Goal: Navigation & Orientation: Find specific page/section

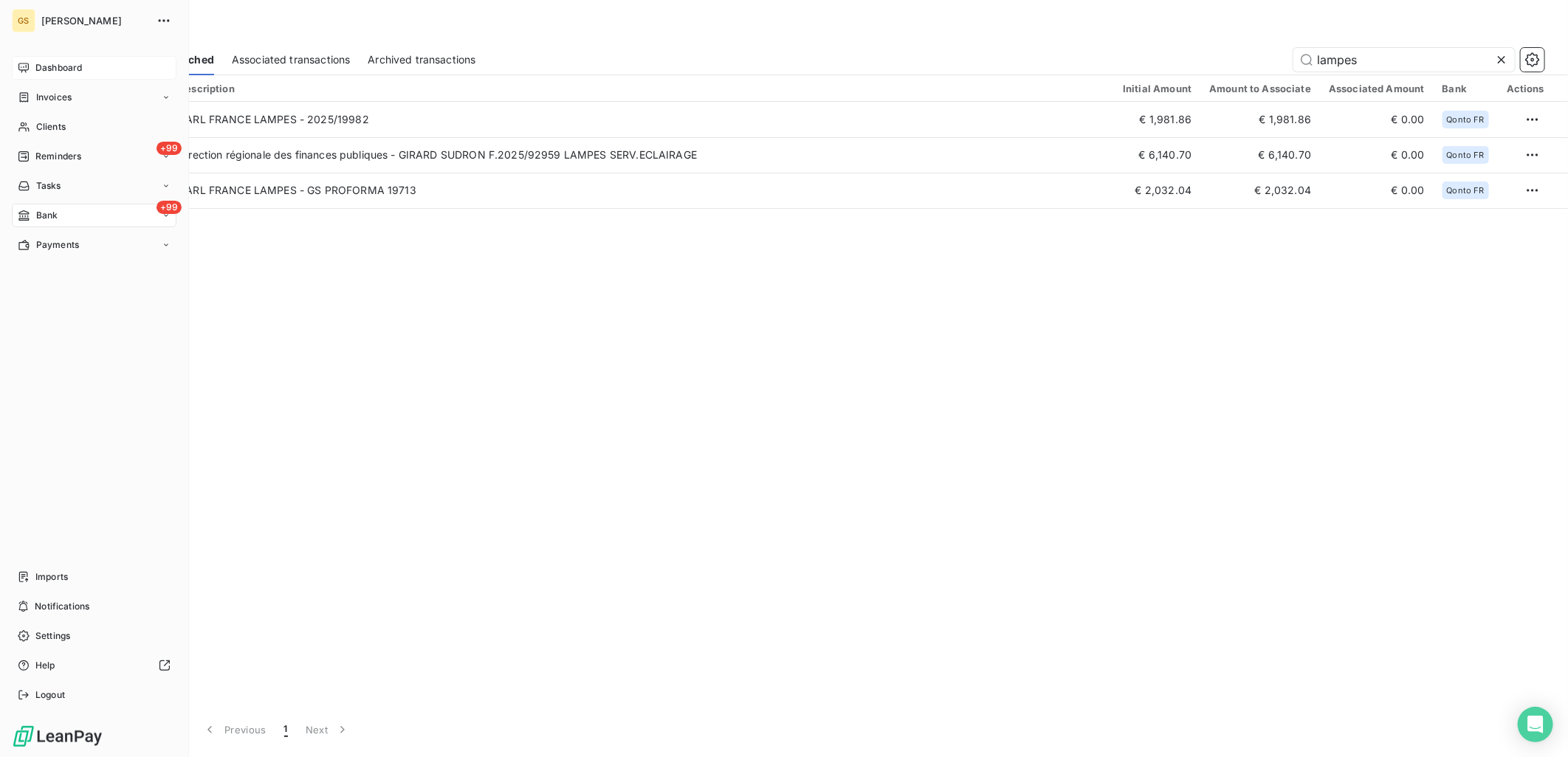
click at [54, 60] on div "Dashboard" at bounding box center [94, 68] width 164 height 23
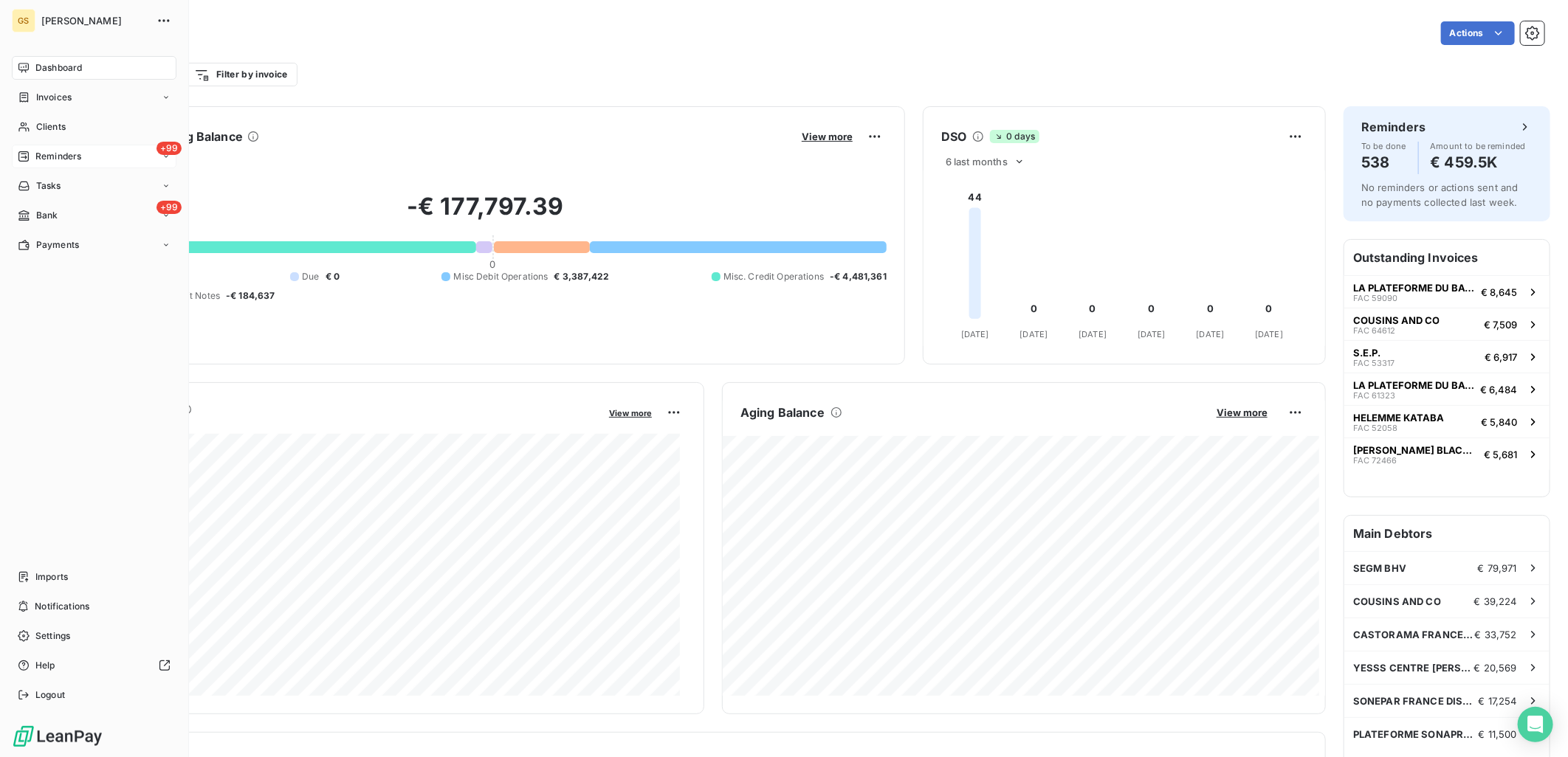
click at [116, 158] on div "+99 Reminders" at bounding box center [94, 156] width 164 height 23
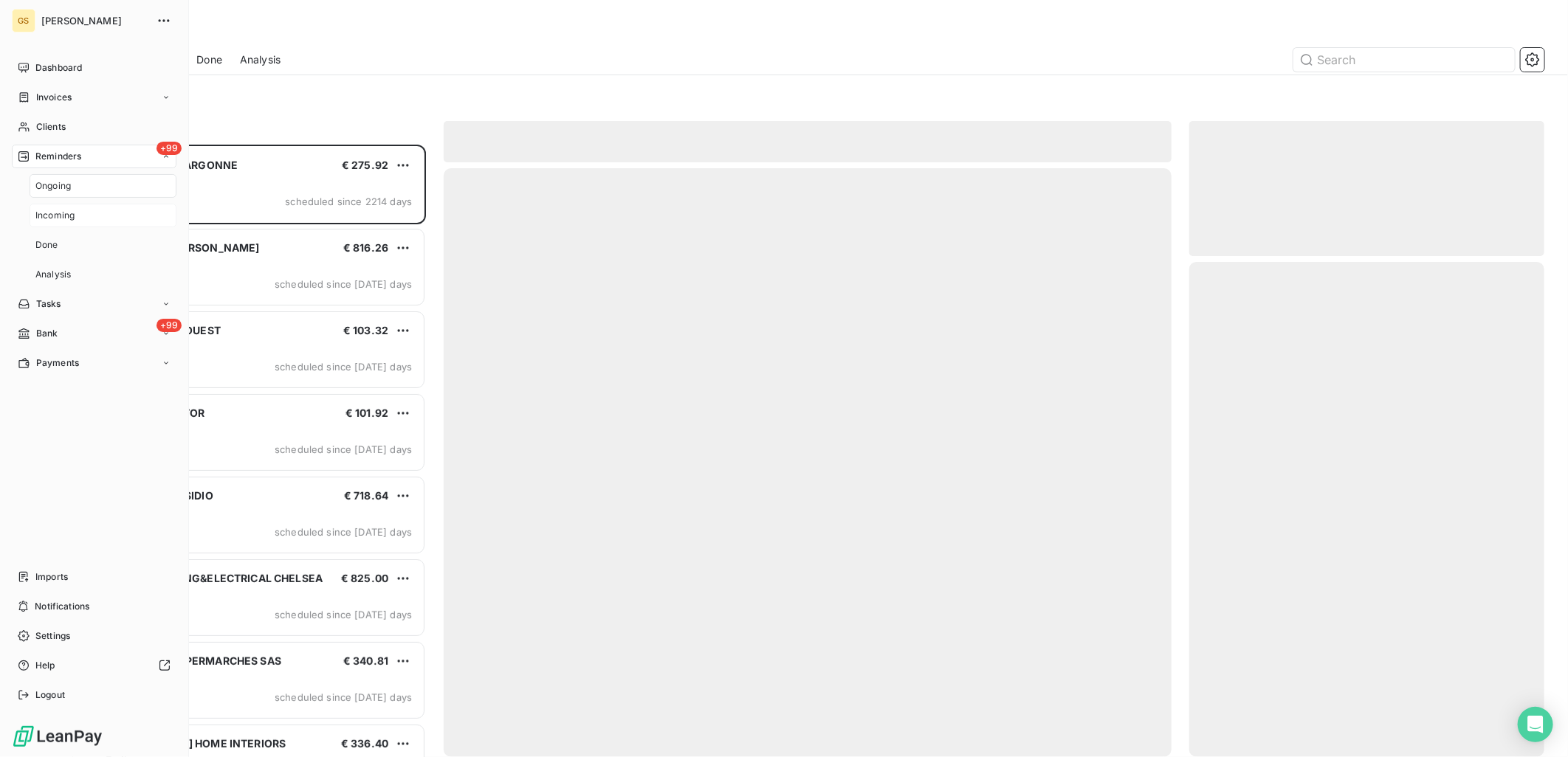
scroll to position [600, 342]
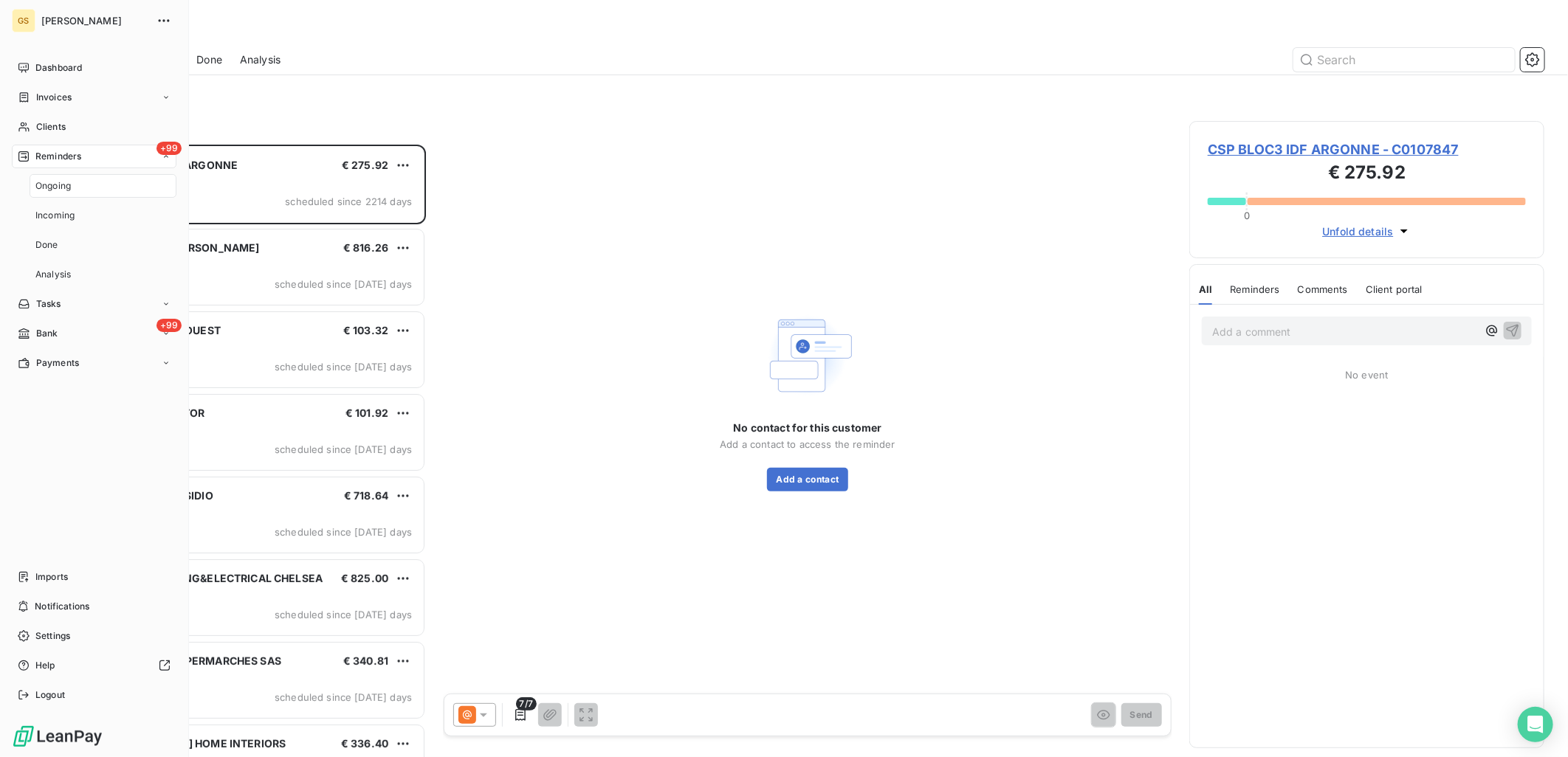
click at [98, 158] on div "+99 Reminders" at bounding box center [94, 156] width 164 height 23
click at [71, 202] on nav "Dashboard Invoices Clients +99 Reminders Tasks +99 Bank Payments" at bounding box center [94, 157] width 164 height 201
click at [65, 212] on div "+99 Bank" at bounding box center [94, 215] width 164 height 23
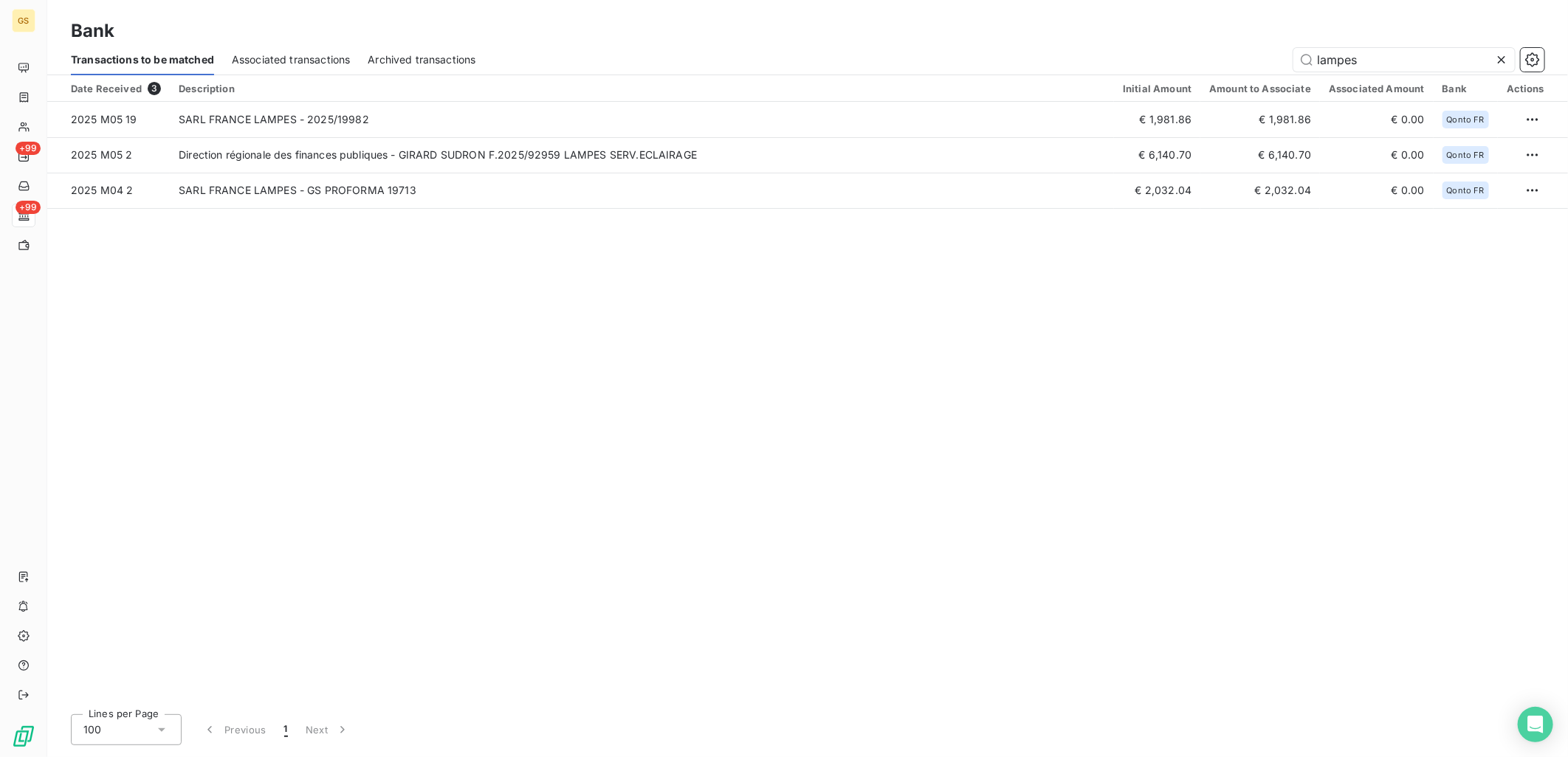
click at [1506, 61] on icon at bounding box center [1502, 60] width 15 height 15
